Goal: Book appointment/travel/reservation

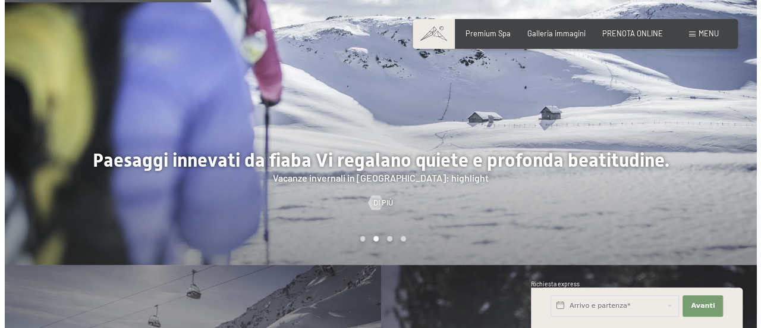
scroll to position [1130, 0]
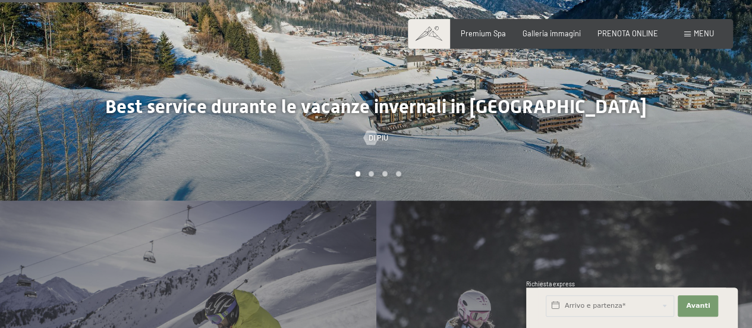
click at [690, 33] on span at bounding box center [687, 34] width 7 height 5
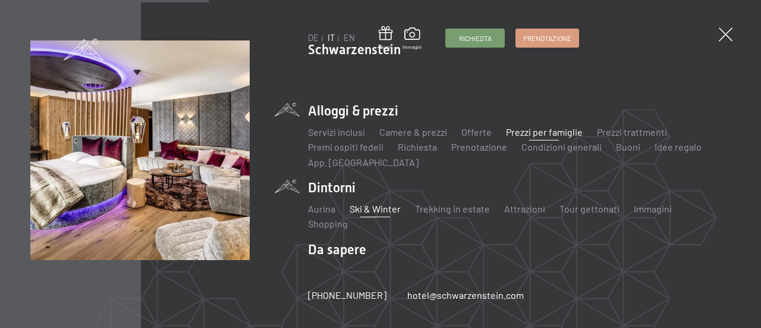
click at [545, 134] on link "Prezzi per famiglie" at bounding box center [544, 131] width 77 height 11
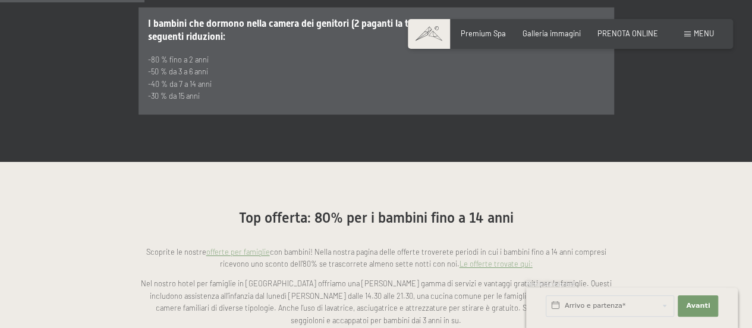
scroll to position [833, 0]
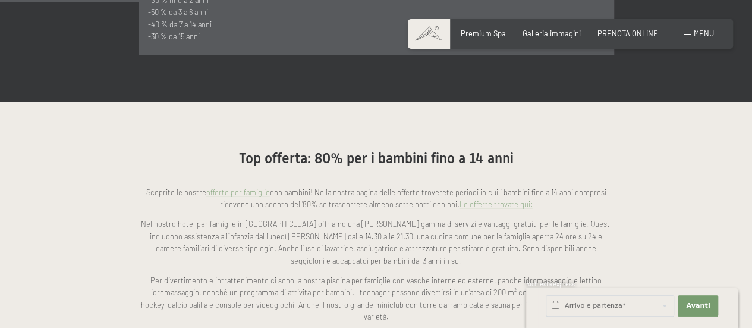
click at [246, 187] on link "offerte per famiglie" at bounding box center [238, 192] width 64 height 10
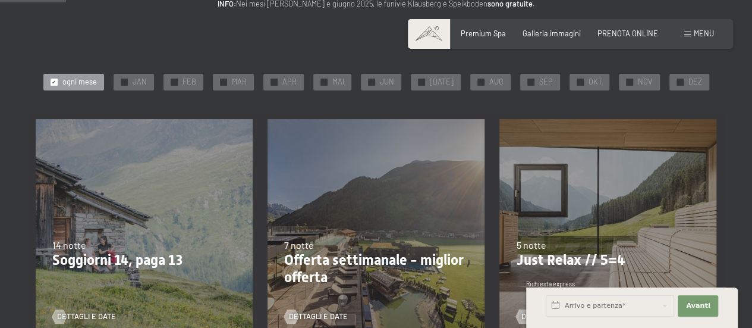
scroll to position [178, 0]
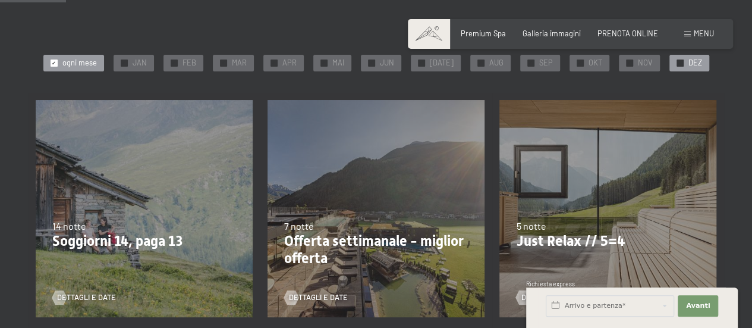
click at [680, 68] on div "✓ DEZ" at bounding box center [690, 63] width 40 height 17
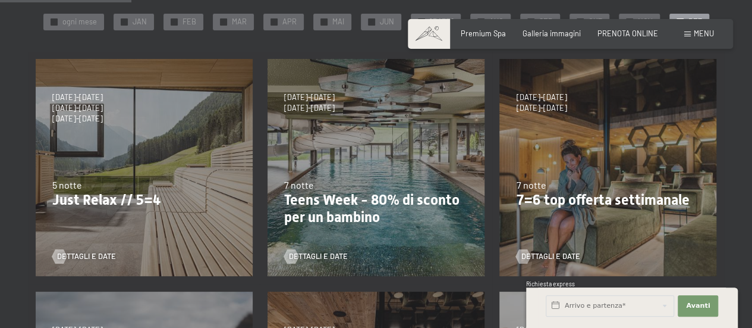
scroll to position [238, 0]
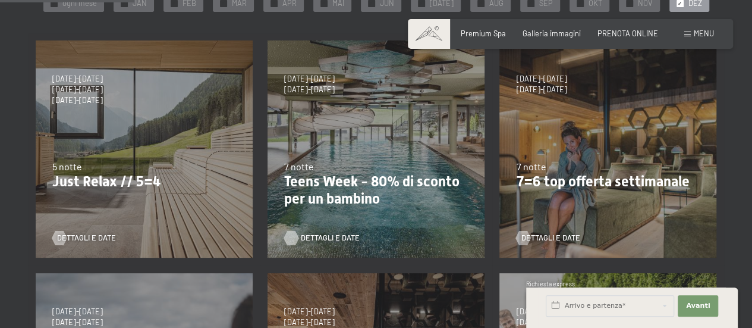
click at [312, 240] on span "Dettagli e Date" at bounding box center [330, 238] width 59 height 11
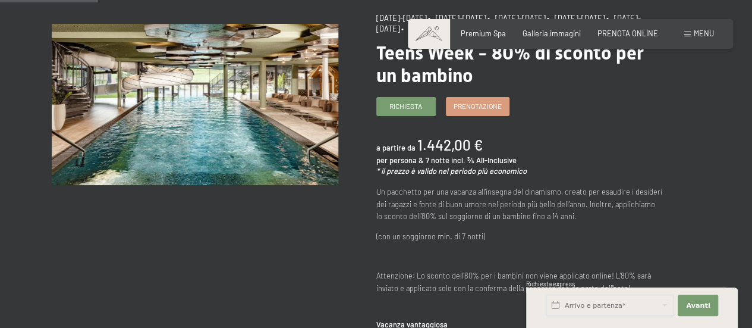
scroll to position [119, 0]
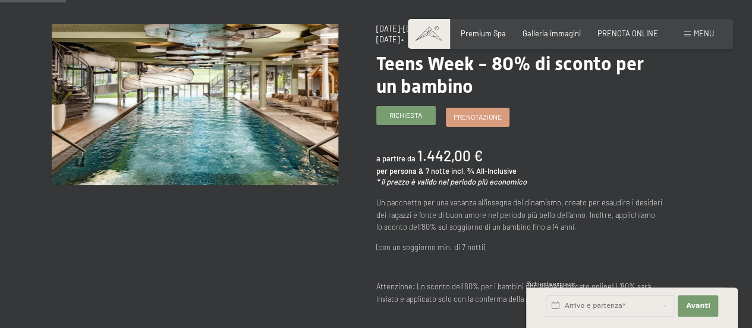
click at [410, 120] on span "Richiesta" at bounding box center [405, 115] width 33 height 10
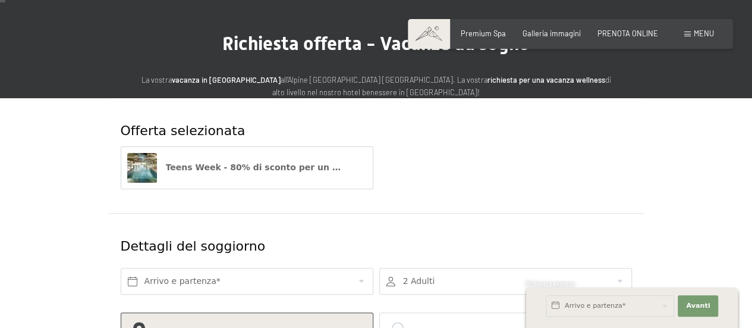
scroll to position [119, 0]
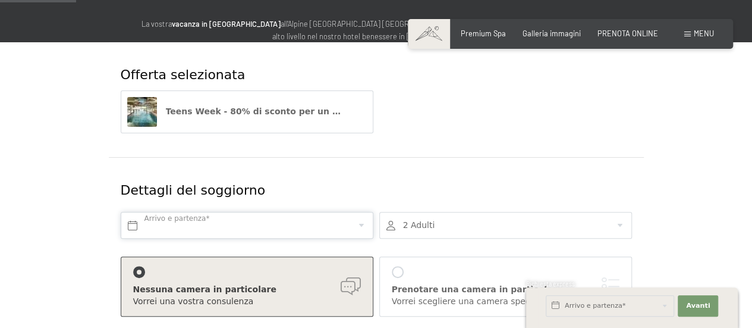
click at [272, 222] on input "text" at bounding box center [247, 225] width 253 height 27
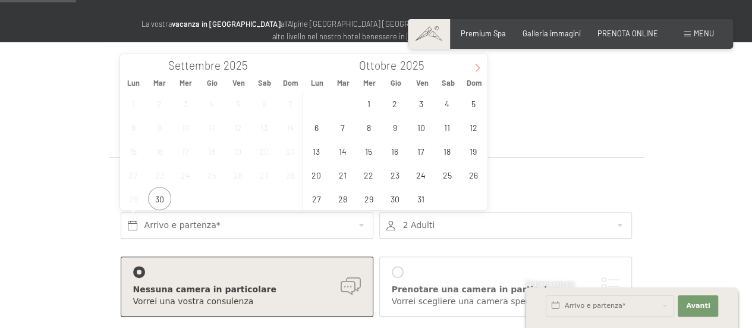
click at [479, 70] on icon at bounding box center [477, 68] width 8 height 8
click at [480, 68] on icon at bounding box center [477, 68] width 8 height 8
type input "2026"
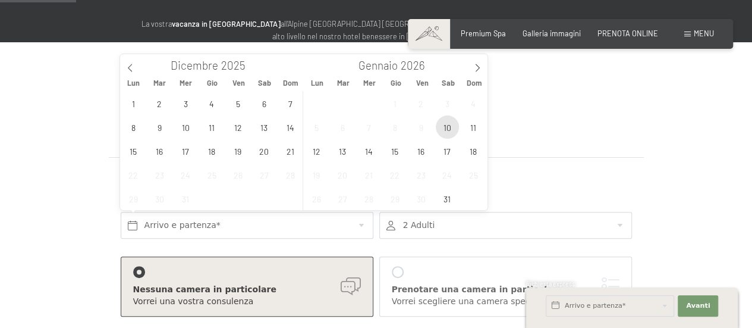
click at [444, 127] on span "10" at bounding box center [447, 126] width 23 height 23
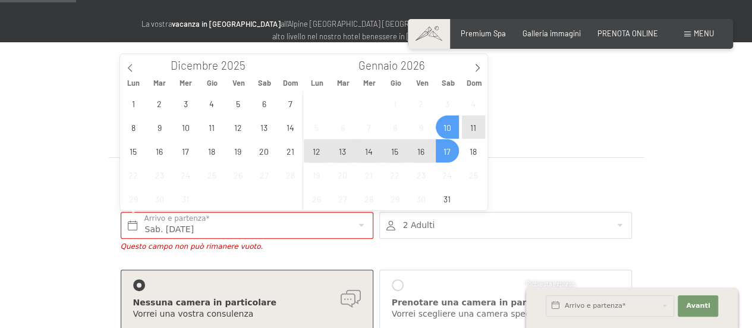
click at [451, 154] on span "17" at bounding box center [447, 150] width 23 height 23
type input "Sab. 10/01/2026 - Sab. 17/01/2026"
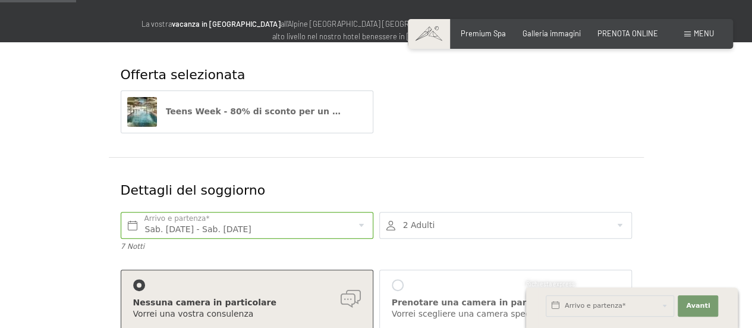
click at [464, 225] on div at bounding box center [505, 225] width 253 height 27
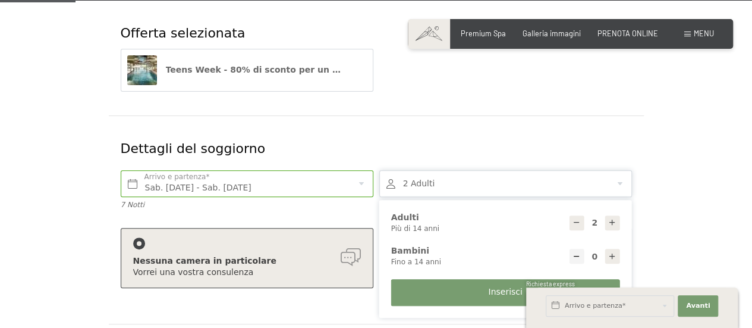
scroll to position [178, 0]
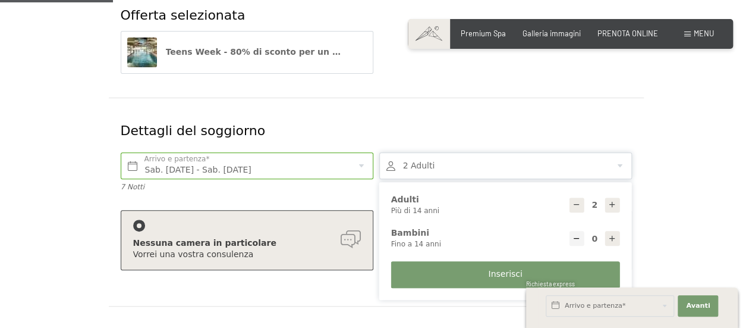
click at [610, 236] on icon at bounding box center [612, 238] width 8 height 8
type input "2"
select select
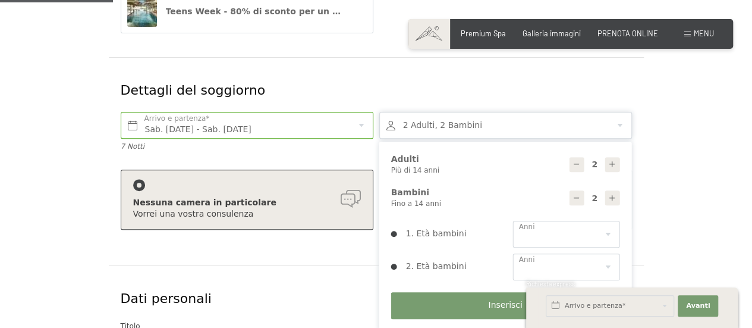
scroll to position [238, 0]
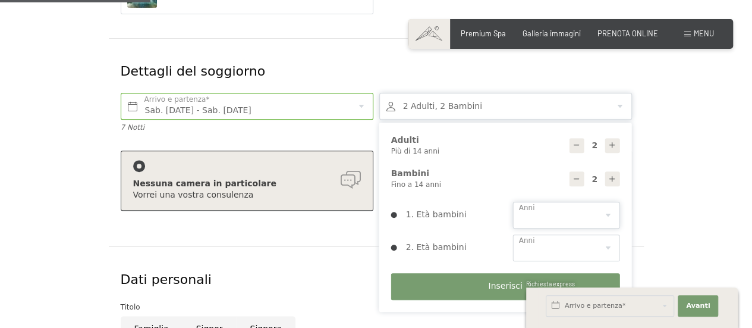
click at [544, 211] on select "0 1 2 3 4 5 6 7 8 9 10 11 12 13 14" at bounding box center [566, 215] width 107 height 27
select select "13"
click at [513, 202] on select "0 1 2 3 4 5 6 7 8 9 10 11 12 13 14" at bounding box center [566, 215] width 107 height 27
click at [553, 243] on select "0 1 2 3 4 5 6 7 8 9 10 11 12 13 14" at bounding box center [566, 247] width 107 height 27
select select "12"
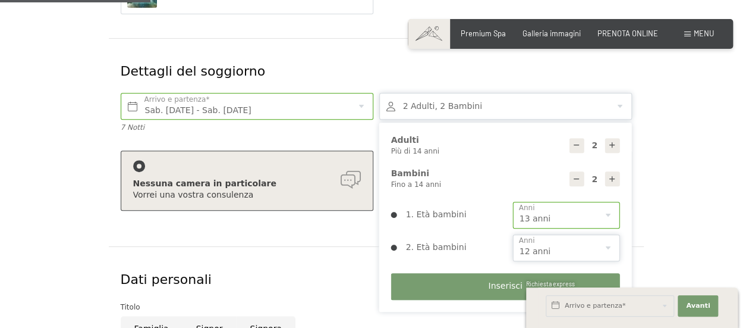
click at [513, 234] on select "0 1 2 3 4 5 6 7 8 9 10 11 12 13 14" at bounding box center [566, 247] width 107 height 27
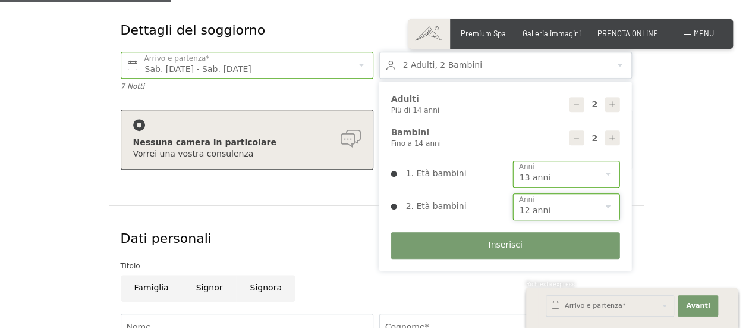
scroll to position [297, 0]
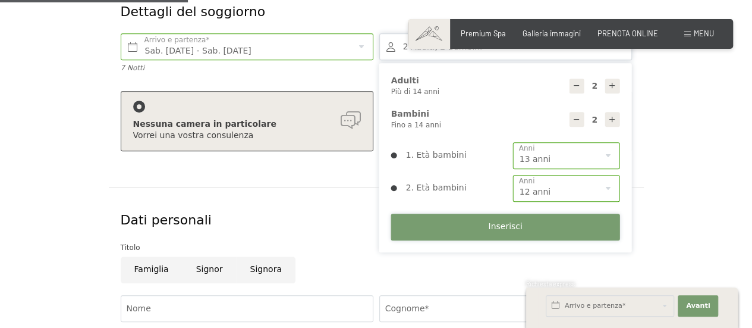
click at [485, 229] on button "Inserisci" at bounding box center [505, 226] width 229 height 27
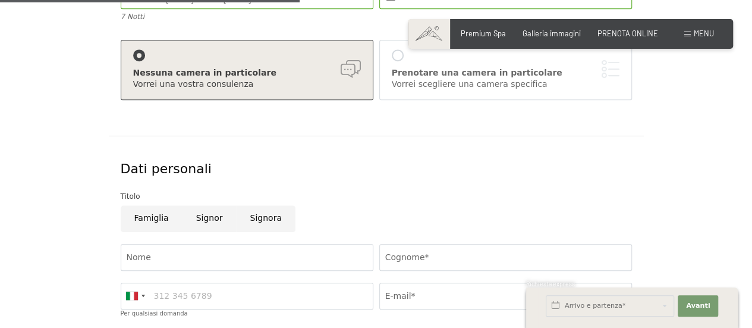
scroll to position [476, 0]
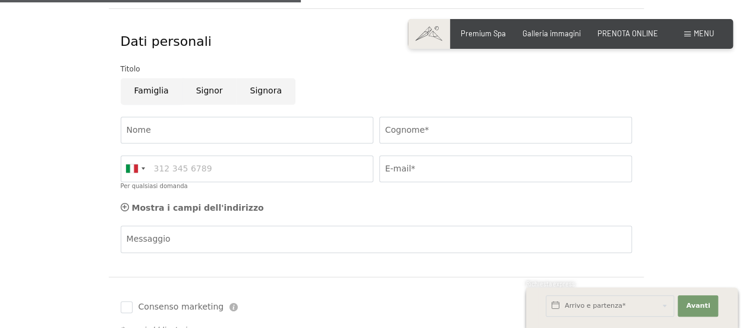
click at [151, 93] on input "Famiglia" at bounding box center [152, 91] width 62 height 27
radio input "true"
click at [154, 127] on input "Nome" at bounding box center [247, 130] width 253 height 27
type input "DANILO"
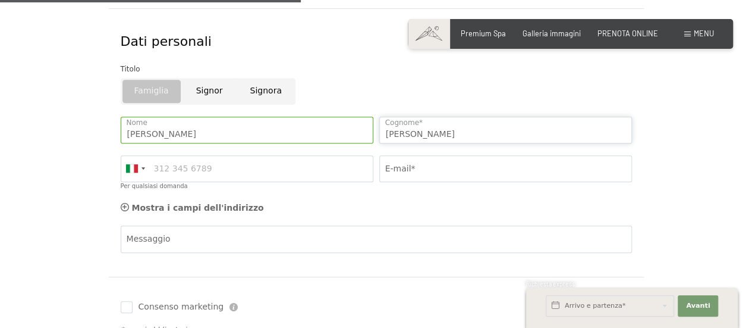
type input "COFFARO"
type input "3891355837"
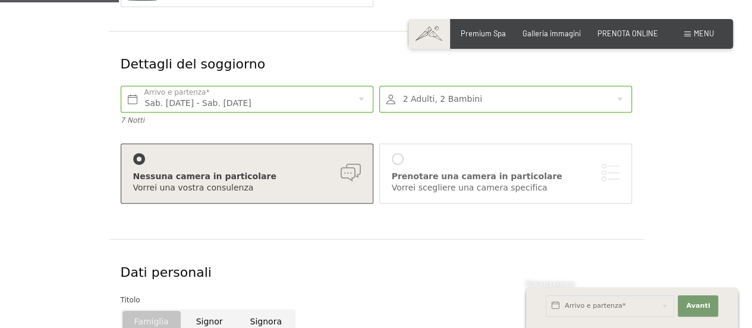
scroll to position [178, 0]
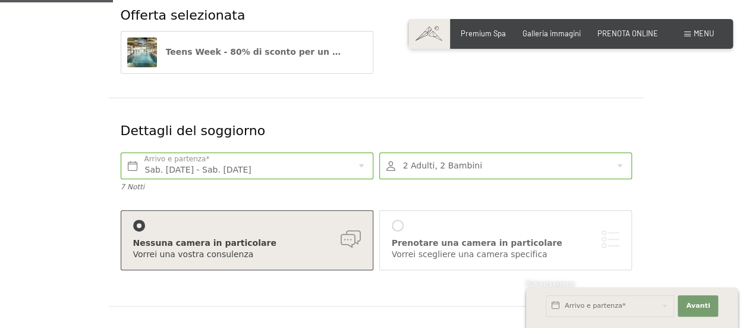
type input "coffaro@virgilio.it"
click at [177, 168] on input "Sab. 10/01/2026 - Sab. 17/01/2026" at bounding box center [247, 165] width 253 height 27
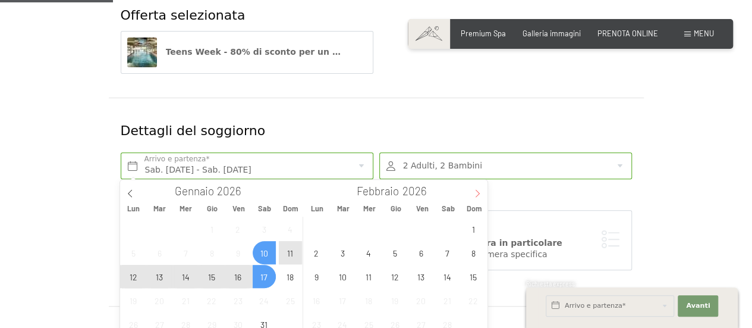
click at [479, 196] on icon at bounding box center [477, 193] width 8 height 8
